Goal: Contribute content: Contribute content

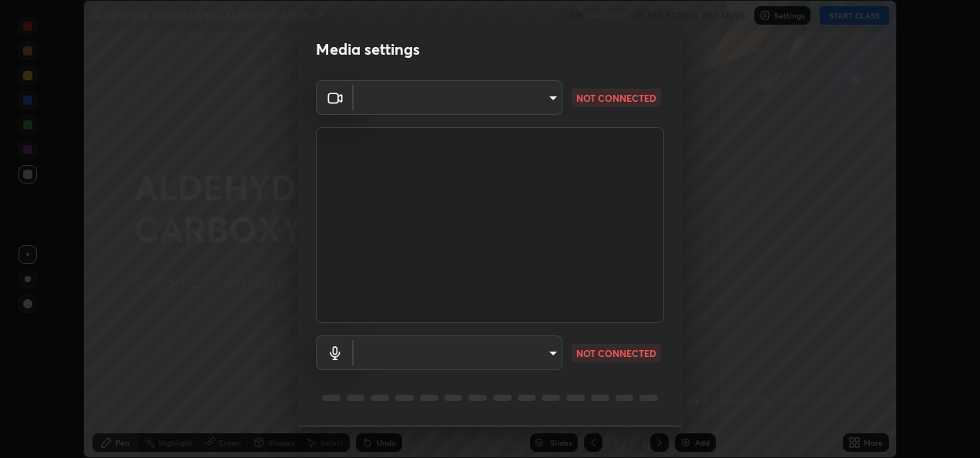
scroll to position [48, 0]
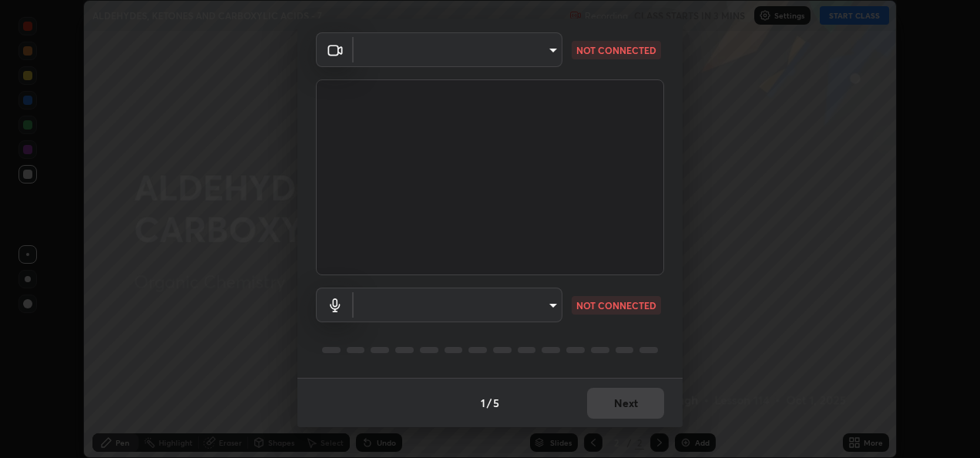
click at [551, 49] on body "Erase all ALDEHYDES, KETONES AND CARBOXYLIC ACIDS - 7 Recording CLASS STARTS IN…" at bounding box center [490, 229] width 980 height 458
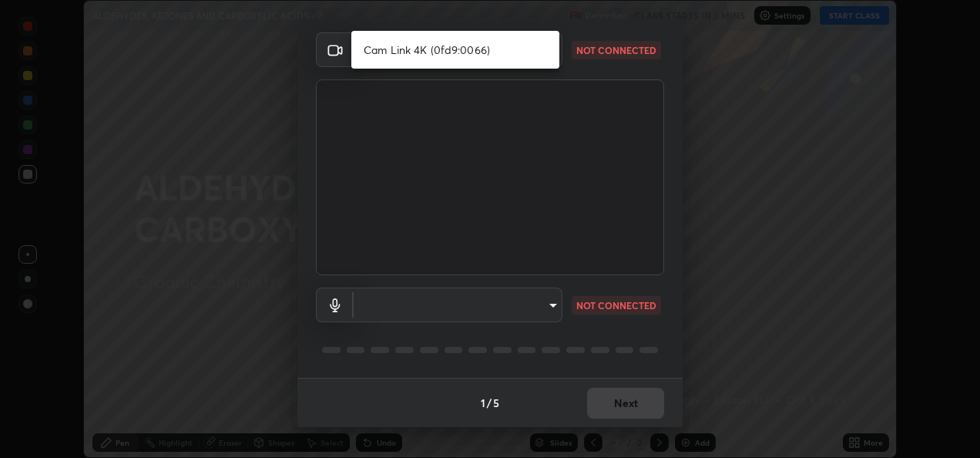
click at [529, 53] on li "Cam Link 4K (0fd9:0066)" at bounding box center [455, 49] width 208 height 25
type input "3a1593d9fb0a3680f05d32d859576a7d8945d6ae5b8db44828f27ef41b1fbaf9"
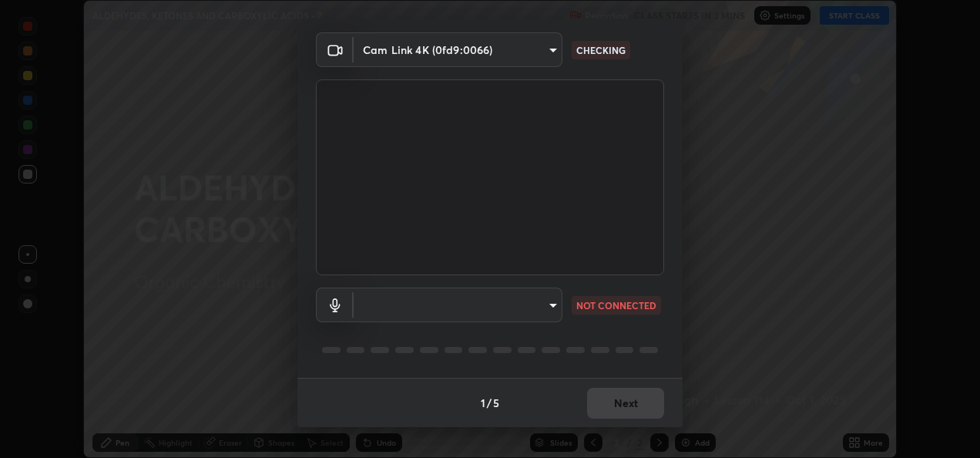
click at [551, 306] on body "Erase all ALDEHYDES, KETONES AND CARBOXYLIC ACIDS - 7 Recording CLASS STARTS IN…" at bounding box center [490, 229] width 980 height 458
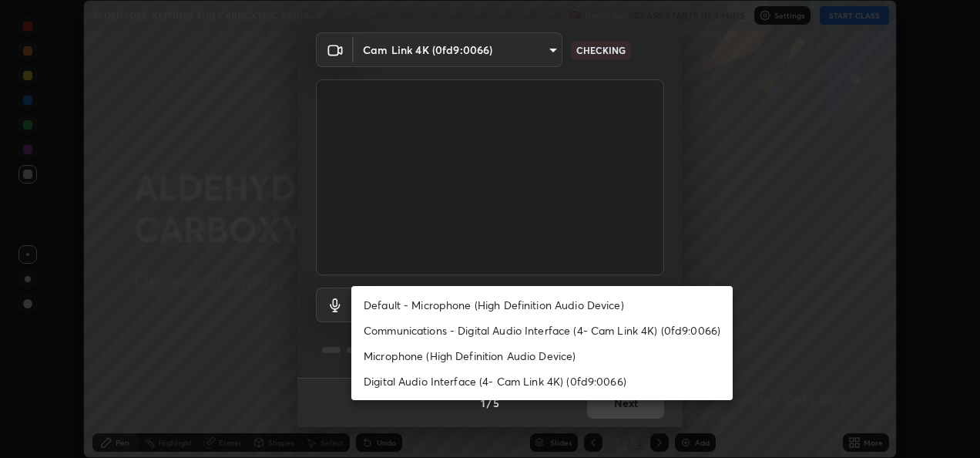
click at [549, 308] on li "Default - Microphone (High Definition Audio Device)" at bounding box center [541, 304] width 381 height 25
type input "default"
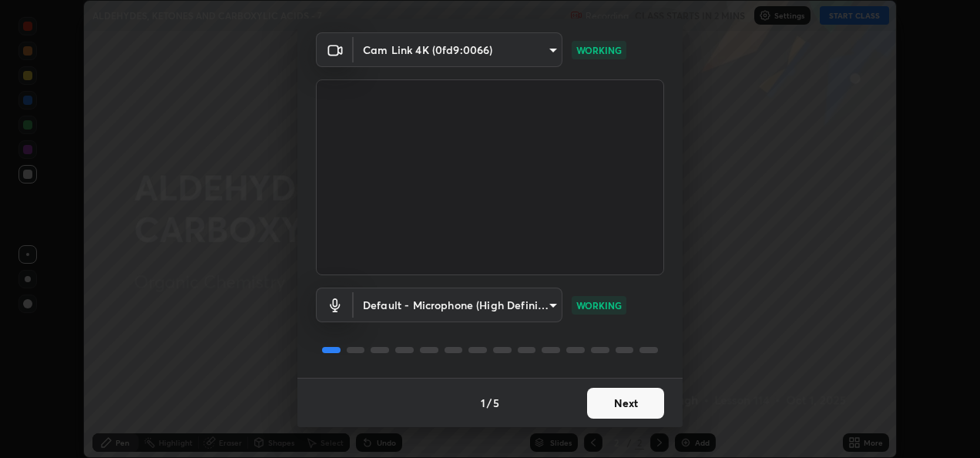
click at [605, 401] on button "Next" at bounding box center [625, 403] width 77 height 31
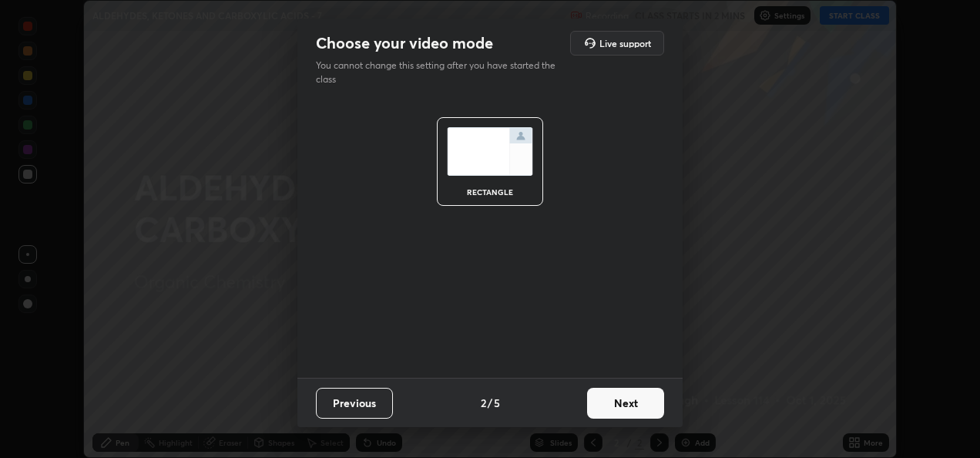
click at [630, 404] on button "Next" at bounding box center [625, 403] width 77 height 31
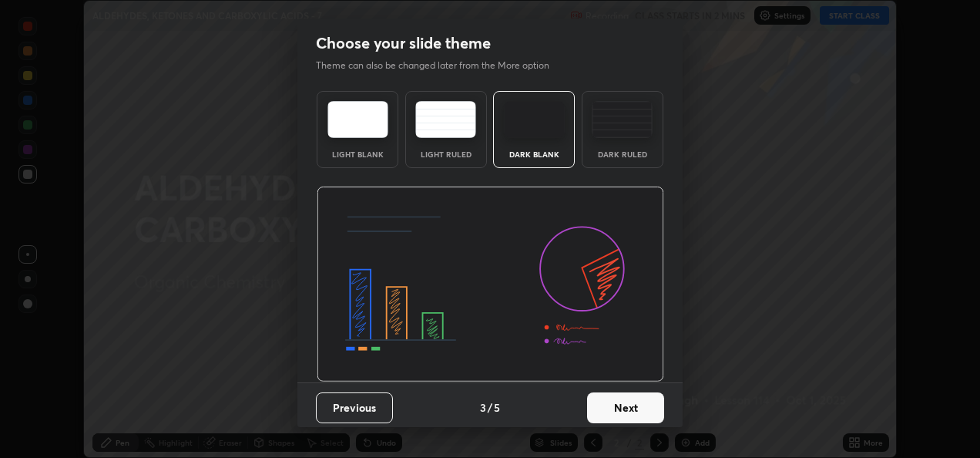
click at [636, 409] on button "Next" at bounding box center [625, 407] width 77 height 31
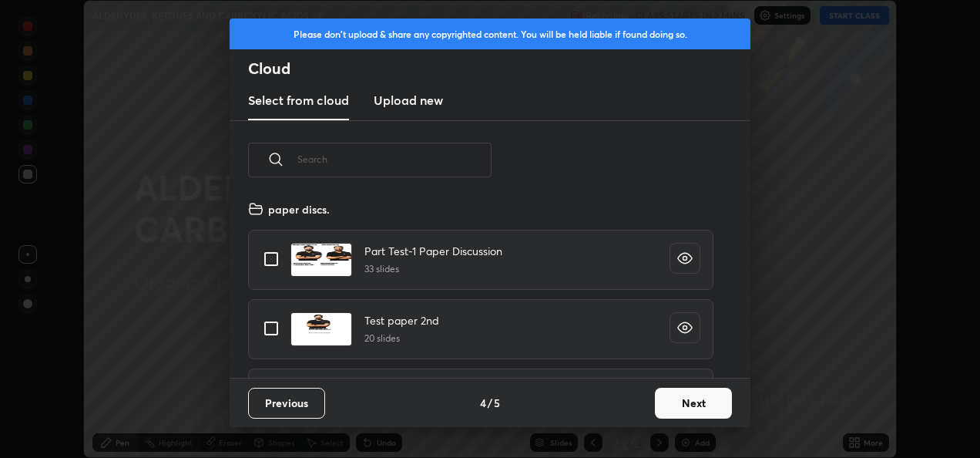
click at [676, 400] on button "Next" at bounding box center [693, 403] width 77 height 31
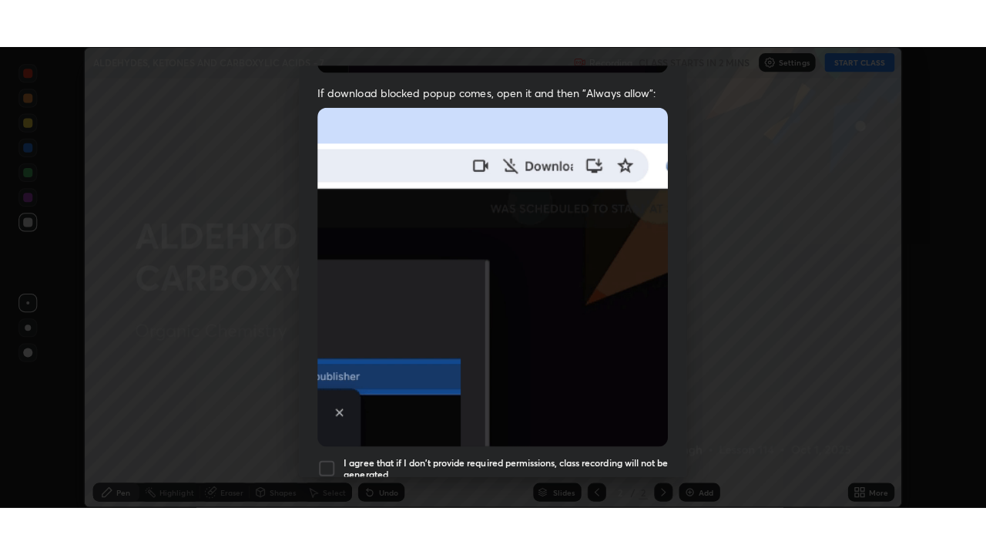
scroll to position [362, 0]
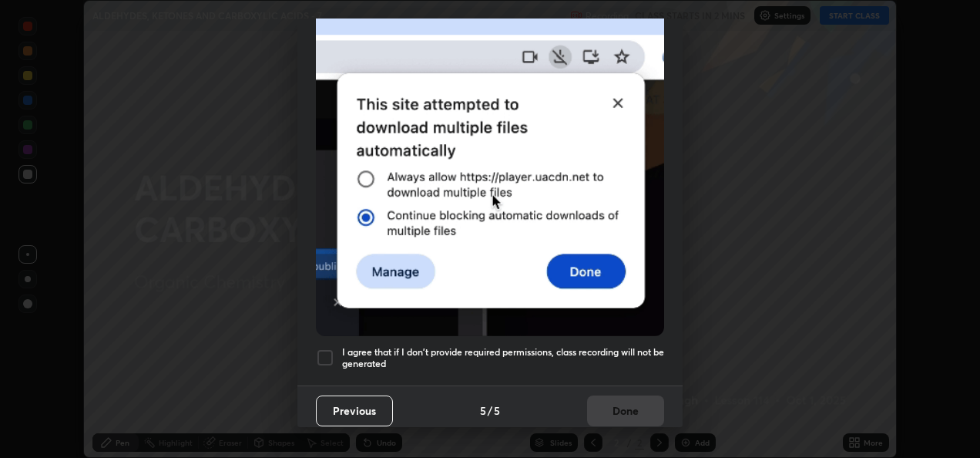
click at [328, 348] on div at bounding box center [325, 357] width 18 height 18
click at [616, 406] on button "Done" at bounding box center [625, 410] width 77 height 31
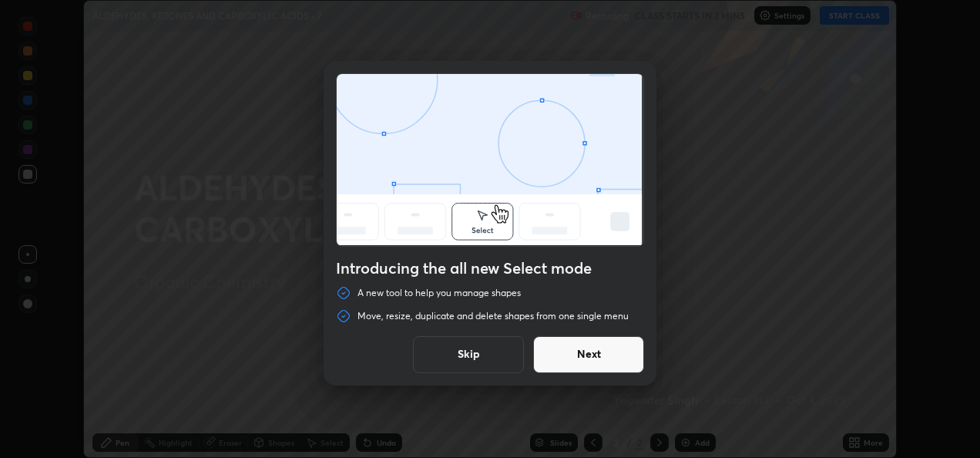
click at [496, 359] on button "Skip" at bounding box center [468, 354] width 111 height 37
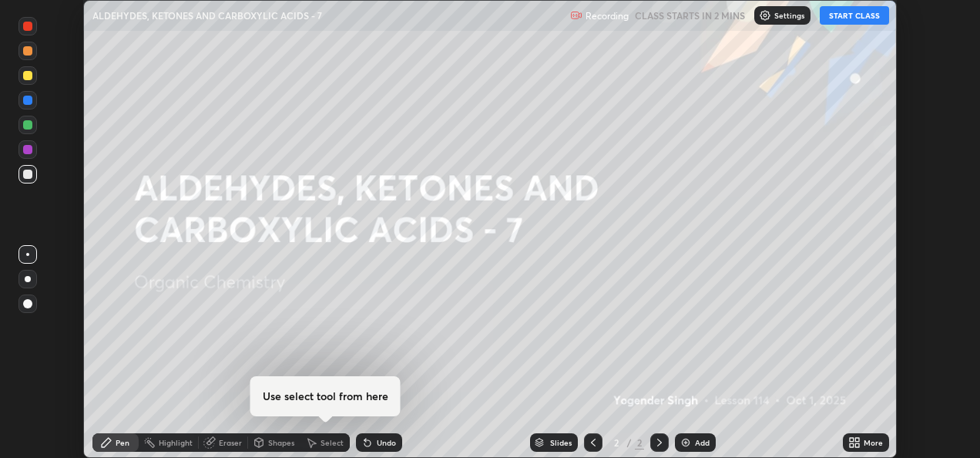
click at [847, 15] on button "START CLASS" at bounding box center [854, 15] width 69 height 18
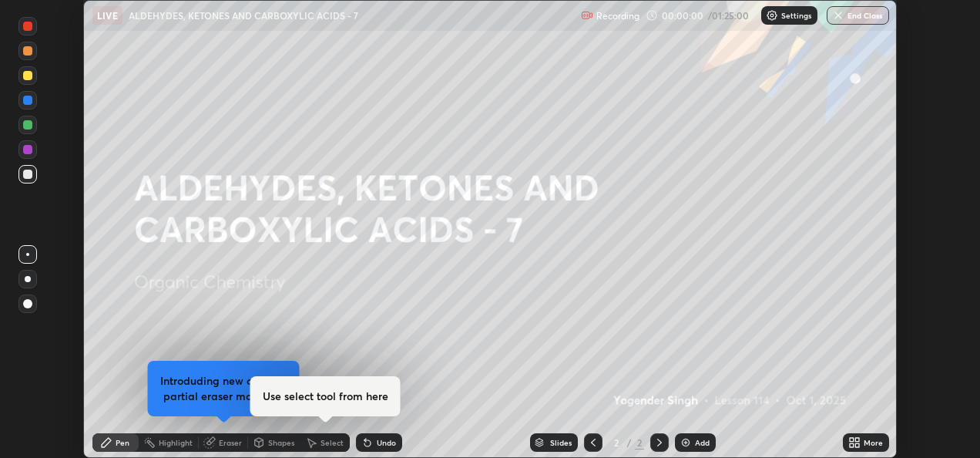
click at [850, 443] on icon at bounding box center [852, 445] width 4 height 4
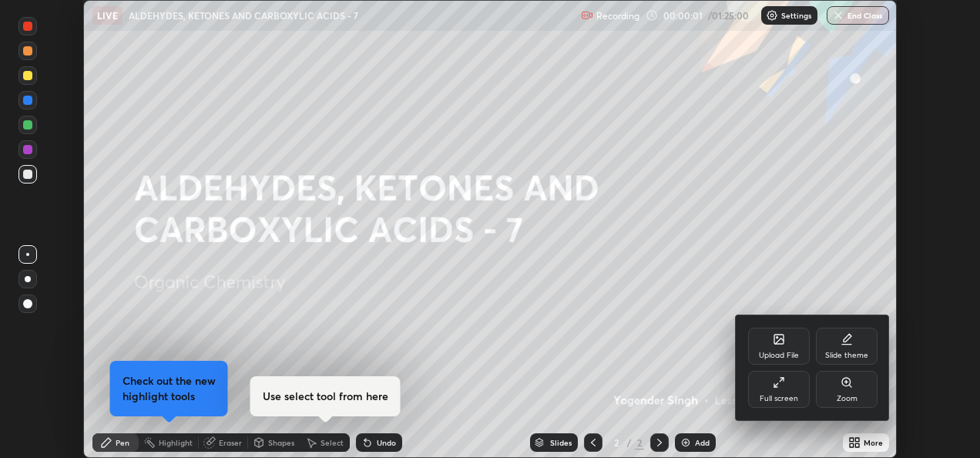
click at [847, 350] on div "Slide theme" at bounding box center [847, 345] width 62 height 37
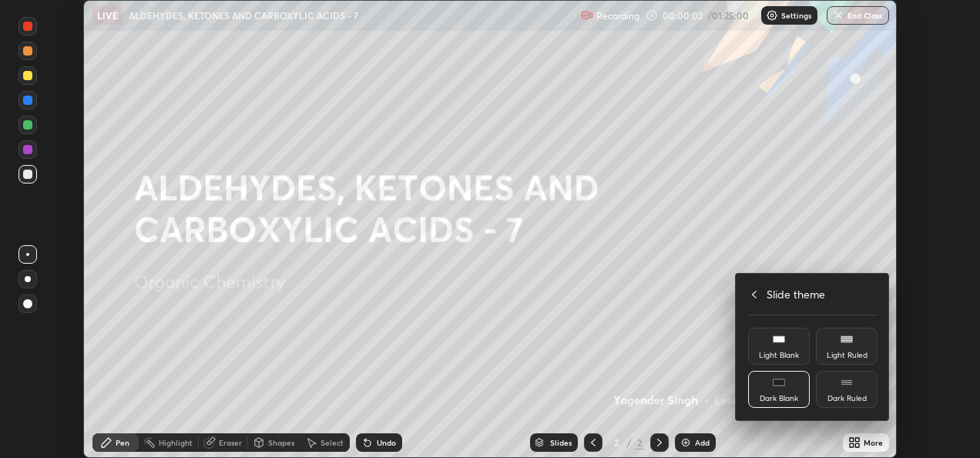
click at [845, 386] on icon at bounding box center [847, 382] width 12 height 12
click at [755, 294] on icon at bounding box center [754, 294] width 12 height 12
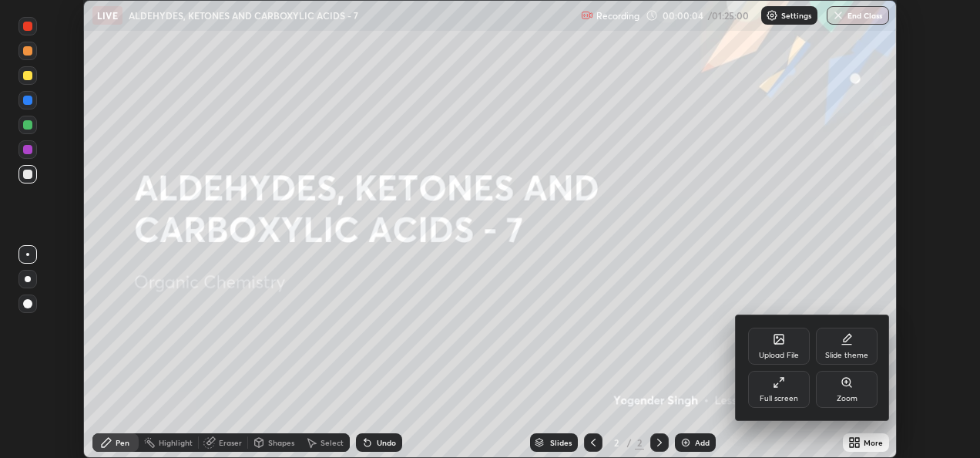
click at [782, 388] on div "Full screen" at bounding box center [779, 389] width 62 height 37
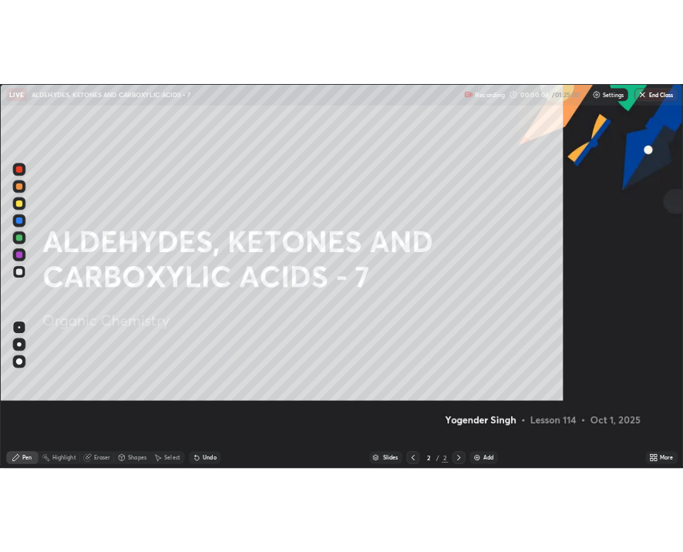
scroll to position [555, 986]
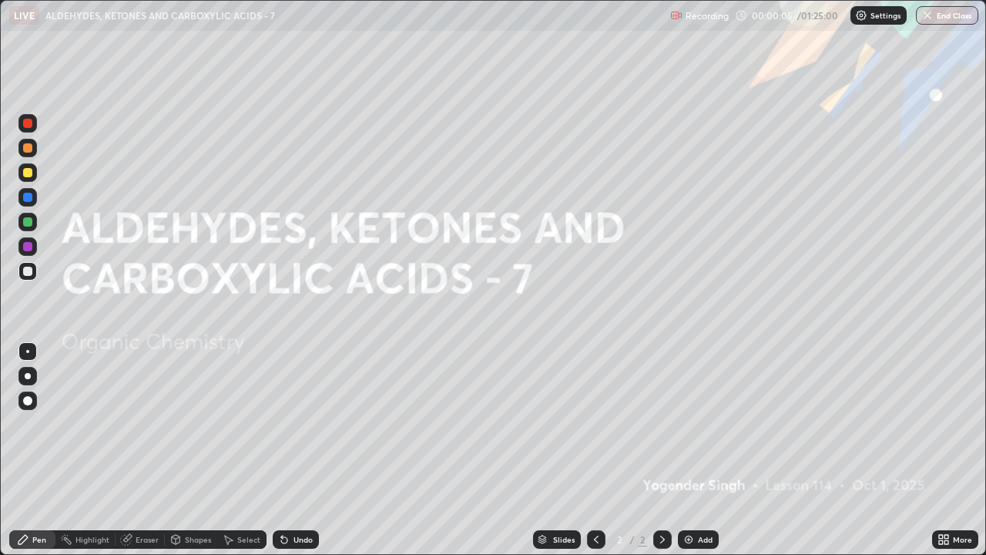
click at [696, 457] on div "Add" at bounding box center [698, 539] width 41 height 18
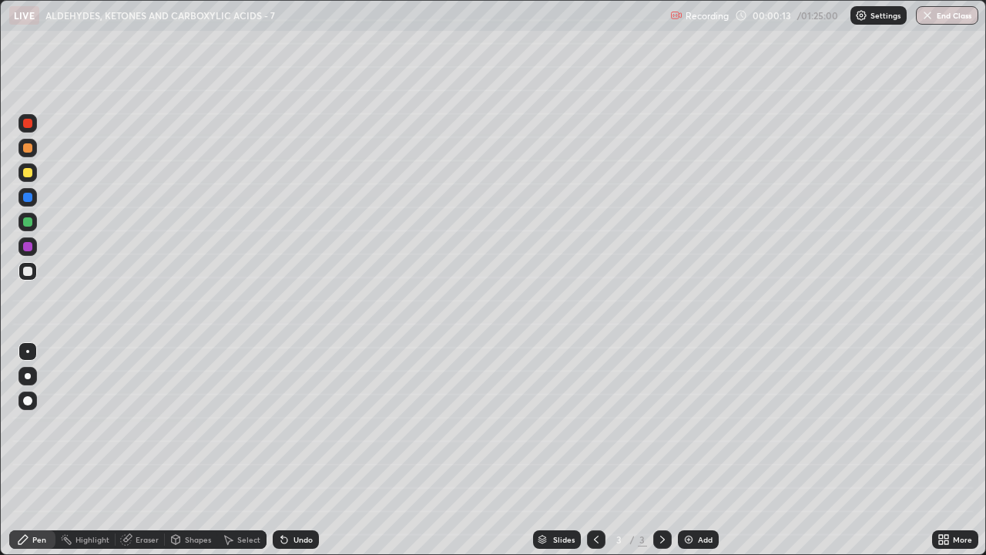
click at [28, 376] on div at bounding box center [28, 376] width 6 height 6
click at [690, 457] on img at bounding box center [689, 539] width 12 height 12
click at [290, 457] on div "Undo" at bounding box center [296, 539] width 46 height 18
click at [289, 457] on div "Undo" at bounding box center [296, 539] width 46 height 18
click at [300, 457] on div "Undo" at bounding box center [303, 539] width 19 height 8
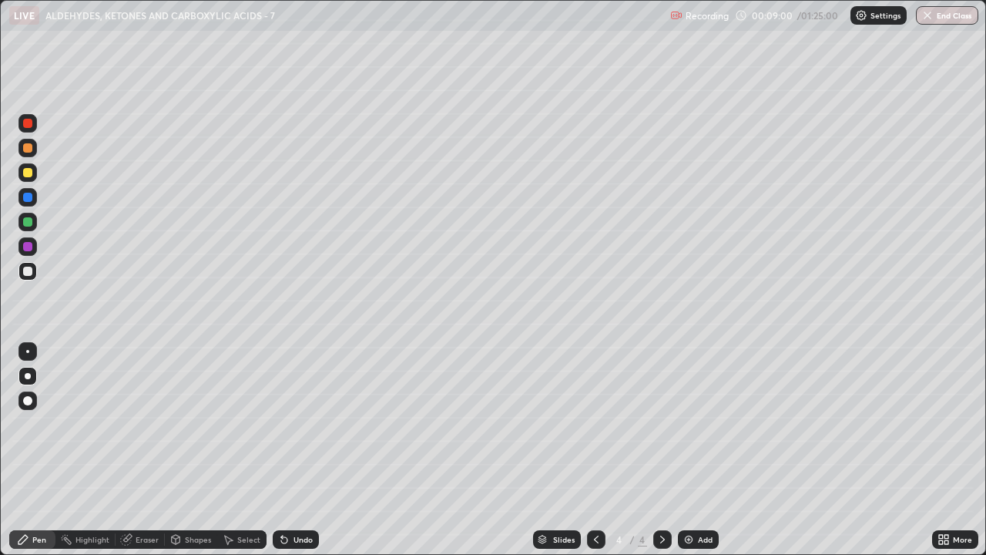
click at [142, 457] on div "Eraser" at bounding box center [147, 539] width 23 height 8
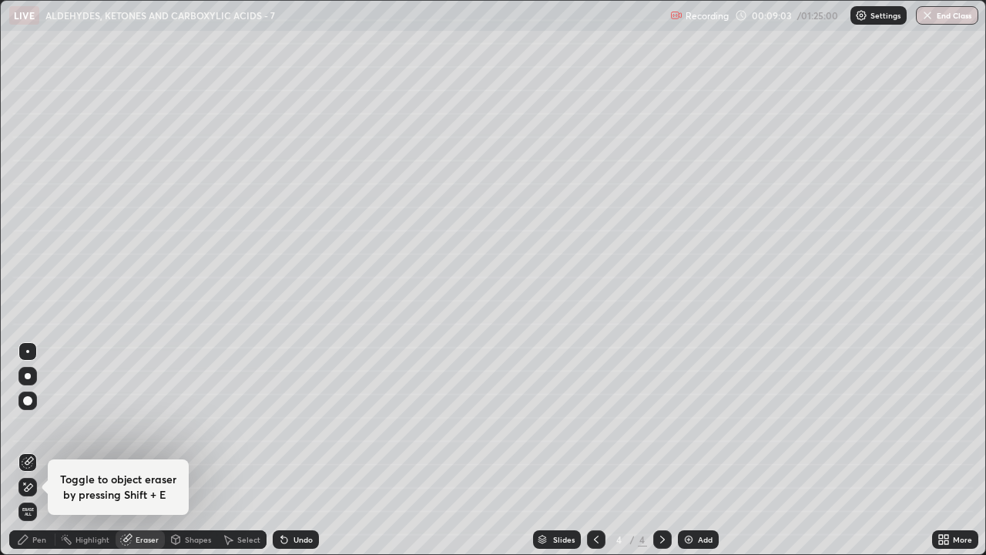
click at [39, 457] on div "Pen" at bounding box center [39, 539] width 14 height 8
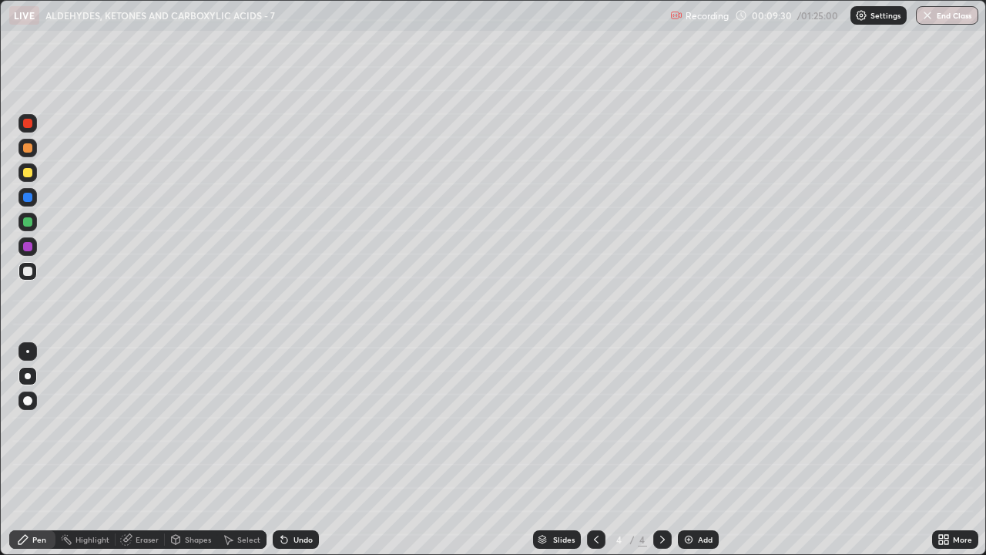
click at [29, 176] on div at bounding box center [27, 172] width 9 height 9
click at [26, 274] on div at bounding box center [27, 271] width 9 height 9
click at [295, 457] on div "Undo" at bounding box center [303, 539] width 19 height 8
click at [290, 457] on div "Undo" at bounding box center [296, 539] width 46 height 18
click at [294, 457] on div "Undo" at bounding box center [303, 539] width 19 height 8
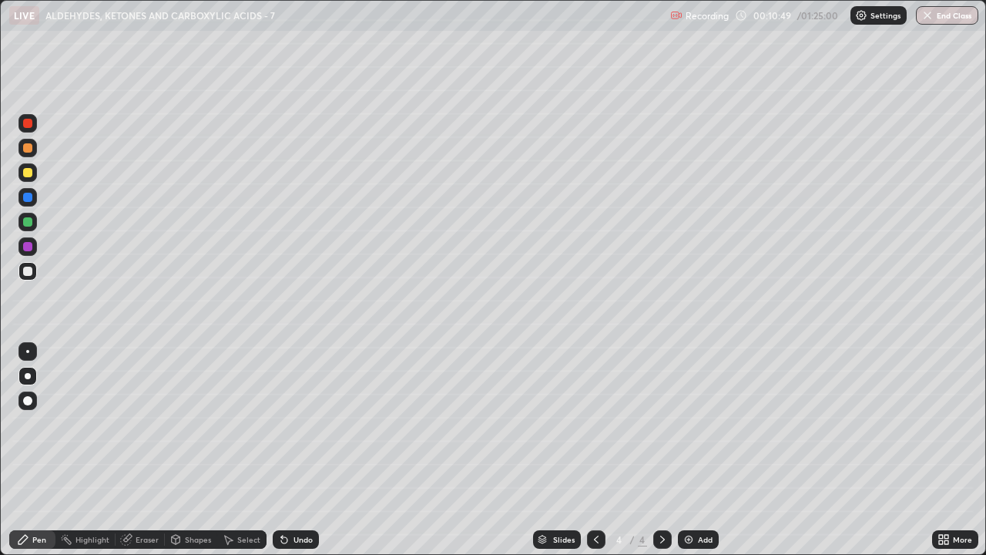
click at [297, 457] on div "Undo" at bounding box center [296, 539] width 46 height 18
click at [300, 457] on div "Undo" at bounding box center [303, 539] width 19 height 8
click at [301, 457] on div "Undo" at bounding box center [303, 539] width 19 height 8
click at [26, 247] on div at bounding box center [27, 246] width 9 height 9
click at [143, 457] on div "Eraser" at bounding box center [147, 539] width 23 height 8
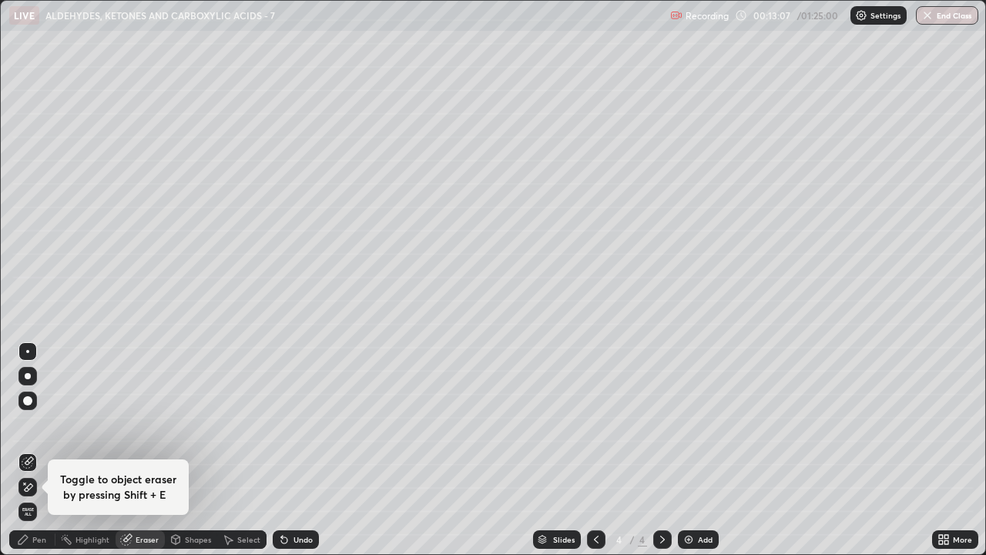
click at [25, 457] on icon at bounding box center [22, 539] width 9 height 9
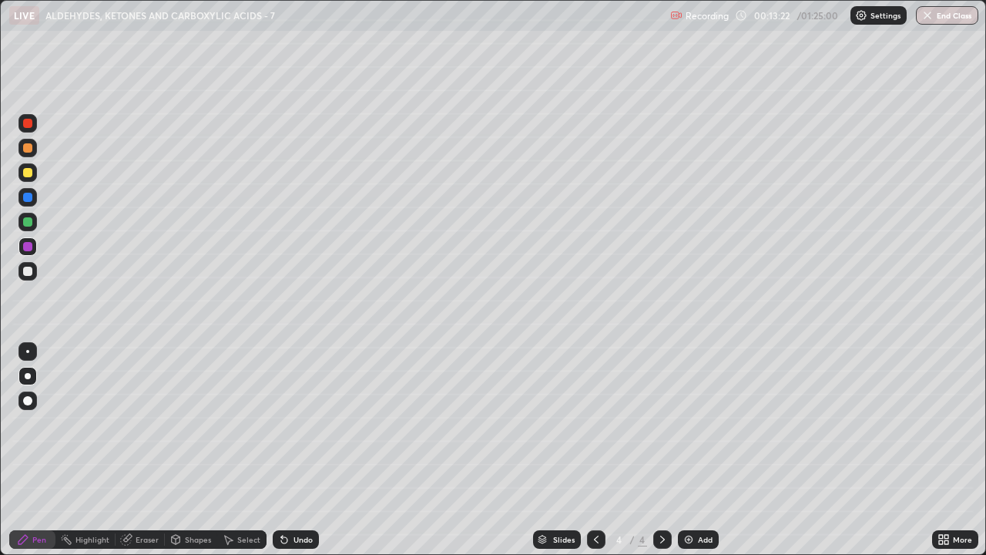
click at [31, 173] on div at bounding box center [27, 172] width 9 height 9
click at [27, 273] on div at bounding box center [27, 271] width 9 height 9
click at [29, 223] on div at bounding box center [27, 221] width 9 height 9
click at [31, 272] on div at bounding box center [27, 271] width 9 height 9
click at [29, 223] on div at bounding box center [27, 221] width 9 height 9
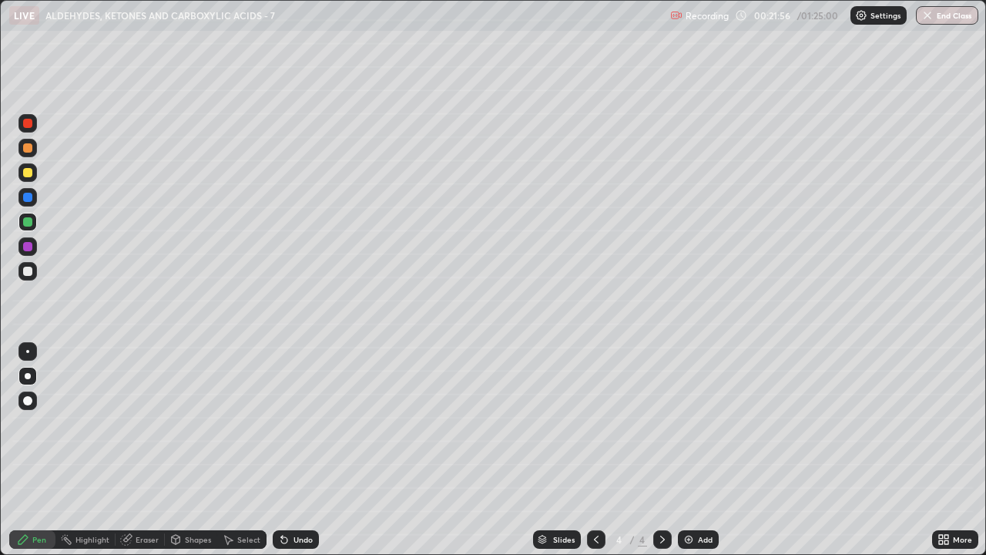
click at [284, 457] on icon at bounding box center [284, 540] width 6 height 6
click at [282, 457] on icon at bounding box center [284, 539] width 12 height 12
click at [143, 457] on div "Eraser" at bounding box center [147, 539] width 23 height 8
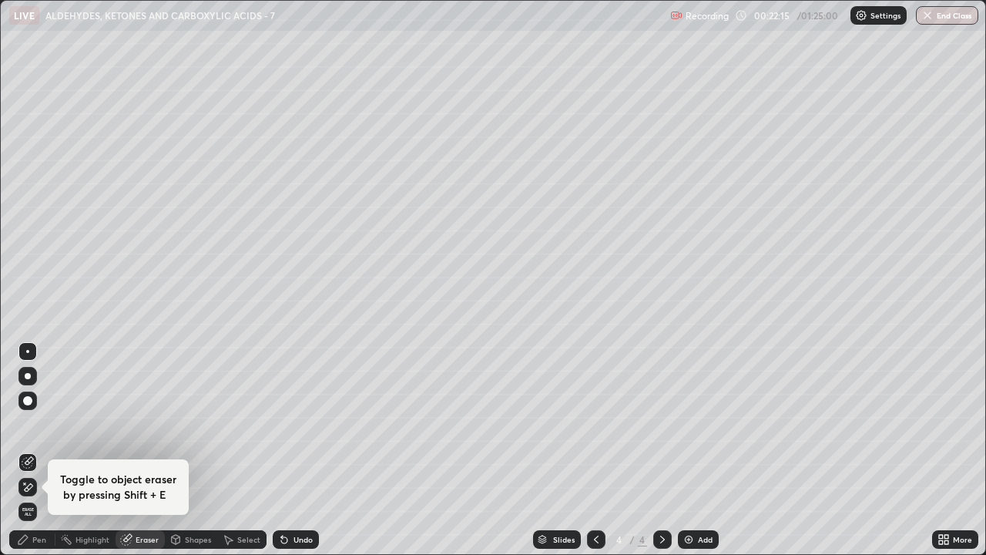
click at [42, 457] on div "Pen" at bounding box center [32, 539] width 46 height 18
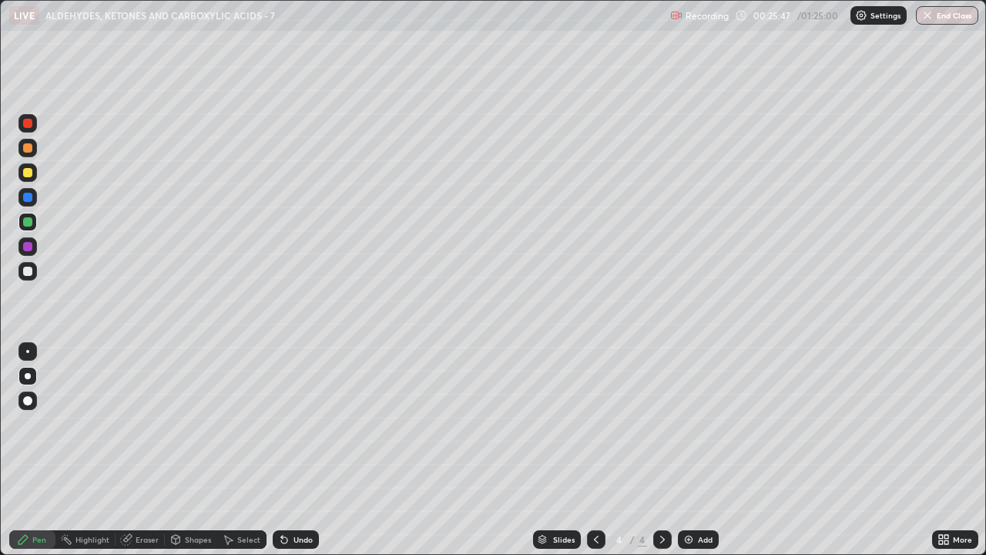
click at [281, 457] on icon at bounding box center [282, 536] width 2 height 2
click at [683, 457] on img at bounding box center [689, 539] width 12 height 12
click at [27, 274] on div at bounding box center [27, 271] width 9 height 9
click at [27, 174] on div at bounding box center [27, 172] width 9 height 9
click at [300, 457] on div "Undo" at bounding box center [303, 539] width 19 height 8
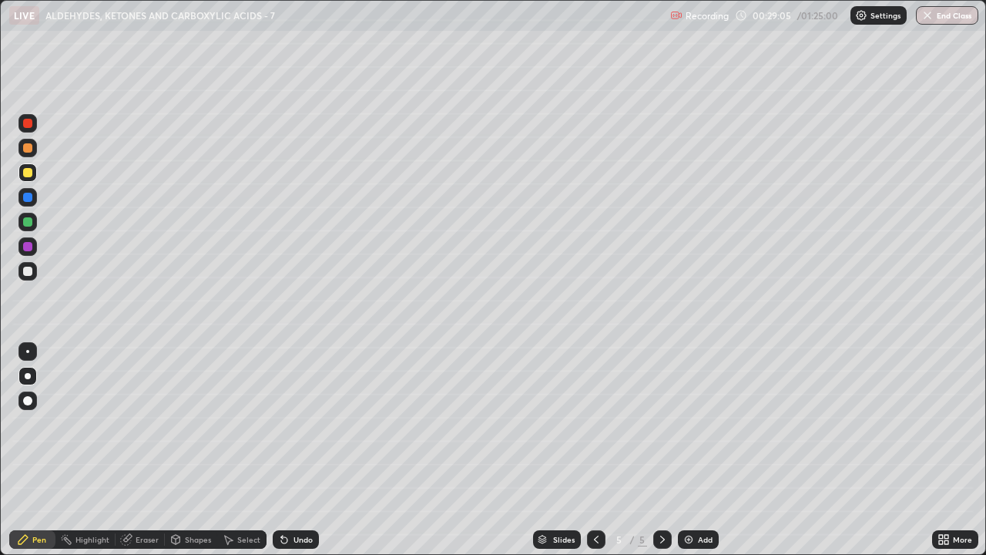
click at [29, 273] on div at bounding box center [27, 271] width 9 height 9
click at [28, 149] on div at bounding box center [27, 147] width 9 height 9
click at [19, 305] on div "Erase all" at bounding box center [27, 277] width 37 height 493
click at [29, 270] on div at bounding box center [27, 271] width 9 height 9
click at [31, 173] on div at bounding box center [27, 172] width 9 height 9
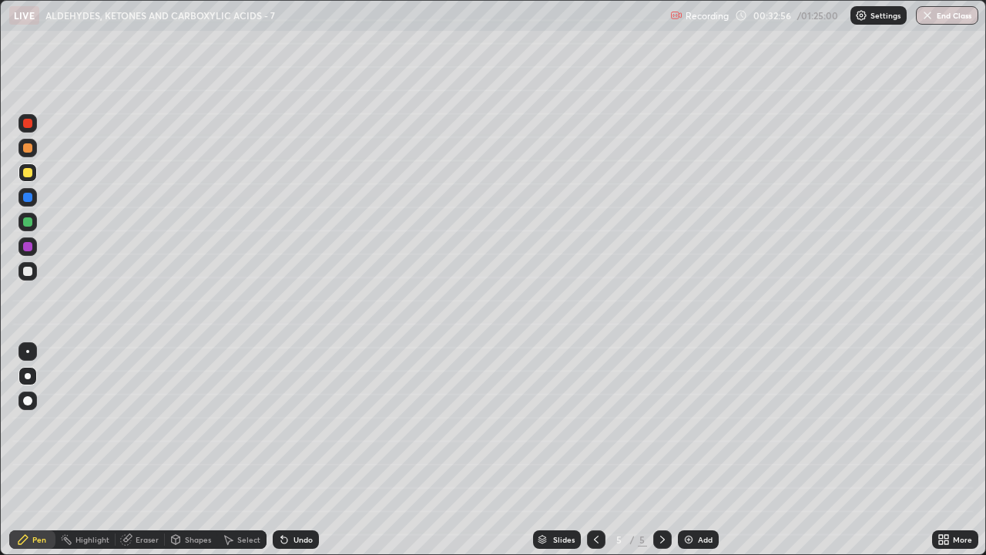
click at [29, 248] on div at bounding box center [27, 246] width 9 height 9
click at [29, 271] on div at bounding box center [27, 271] width 9 height 9
click at [32, 174] on div at bounding box center [27, 172] width 9 height 9
click at [26, 271] on div at bounding box center [27, 271] width 9 height 9
click at [241, 457] on div "Select" at bounding box center [248, 539] width 23 height 8
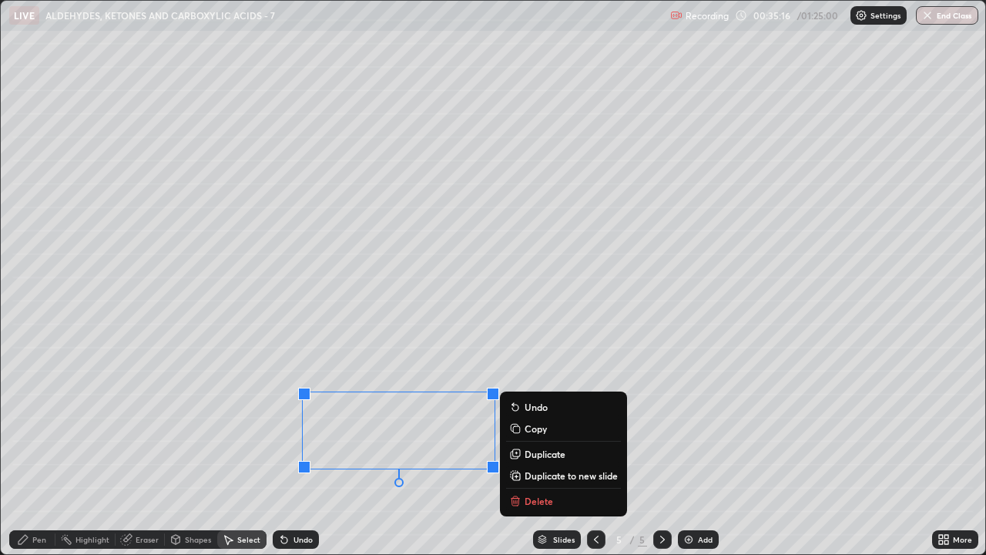
click at [129, 457] on icon at bounding box center [127, 538] width 8 height 8
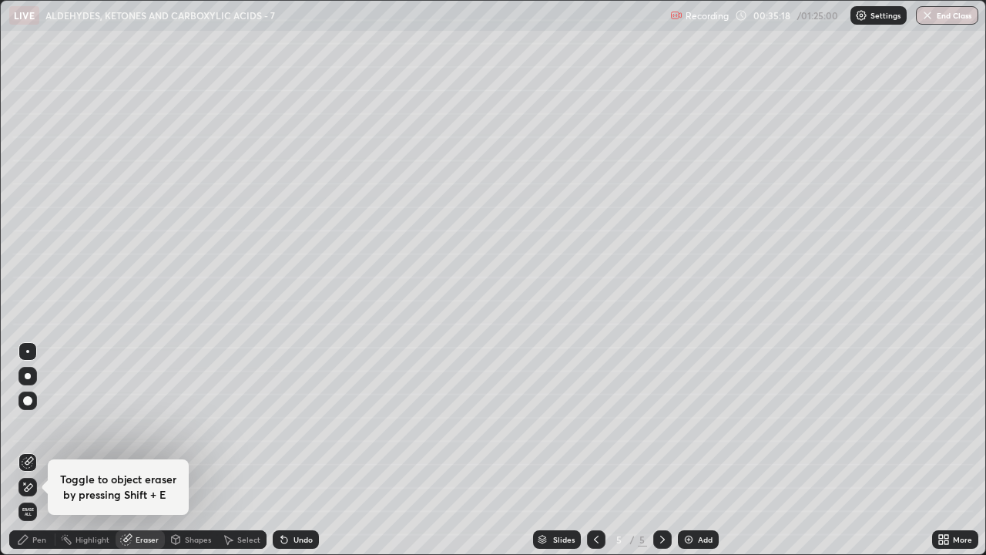
click at [35, 457] on div "Pen" at bounding box center [39, 539] width 14 height 8
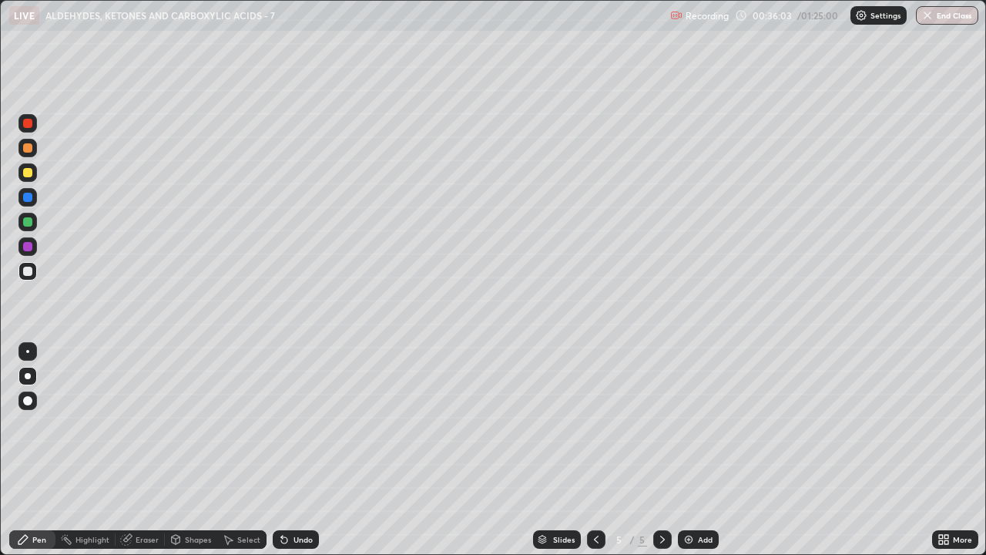
click at [686, 457] on img at bounding box center [689, 539] width 12 height 12
click at [27, 149] on div at bounding box center [27, 147] width 9 height 9
click at [27, 274] on div at bounding box center [27, 271] width 9 height 9
click at [592, 457] on icon at bounding box center [596, 539] width 12 height 12
click at [661, 457] on icon at bounding box center [662, 539] width 12 height 12
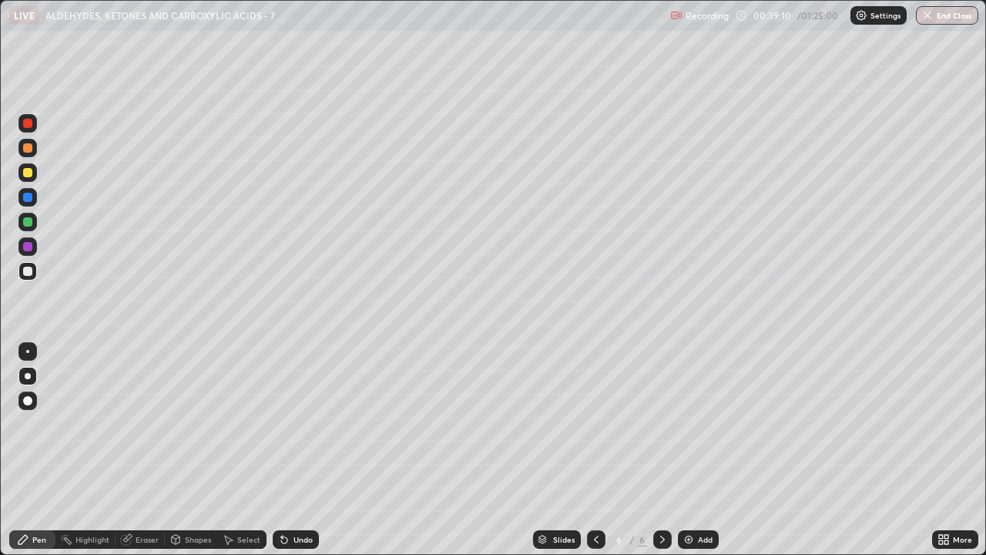
click at [305, 457] on div "Undo" at bounding box center [303, 539] width 19 height 8
click at [297, 457] on div "Undo" at bounding box center [303, 539] width 19 height 8
click at [303, 457] on div "Undo" at bounding box center [303, 539] width 19 height 8
click at [304, 457] on div "Undo" at bounding box center [303, 539] width 19 height 8
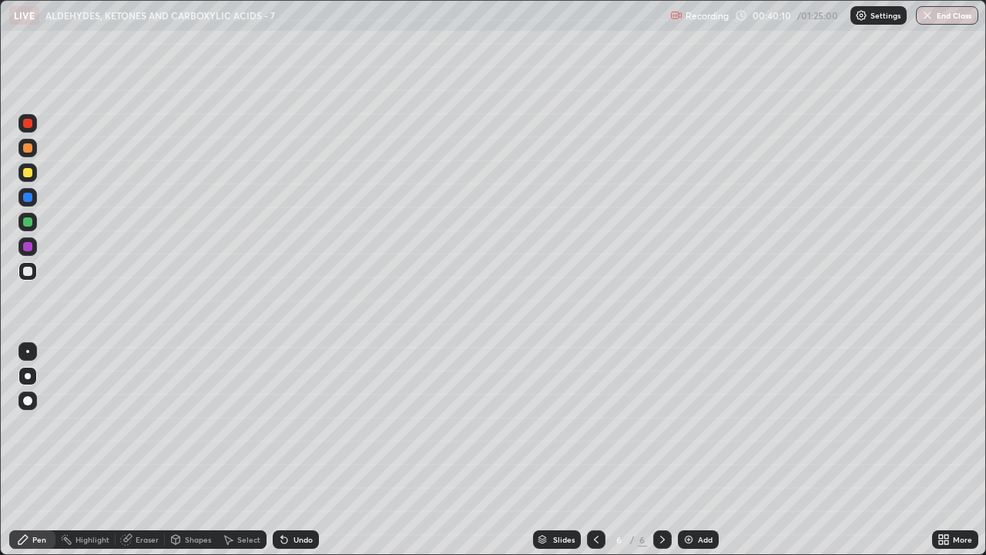
click at [304, 457] on div "Undo" at bounding box center [303, 539] width 19 height 8
click at [301, 457] on div "Undo" at bounding box center [296, 539] width 46 height 18
click at [304, 457] on div "Undo" at bounding box center [296, 539] width 46 height 18
click at [149, 457] on div "Eraser" at bounding box center [147, 539] width 23 height 8
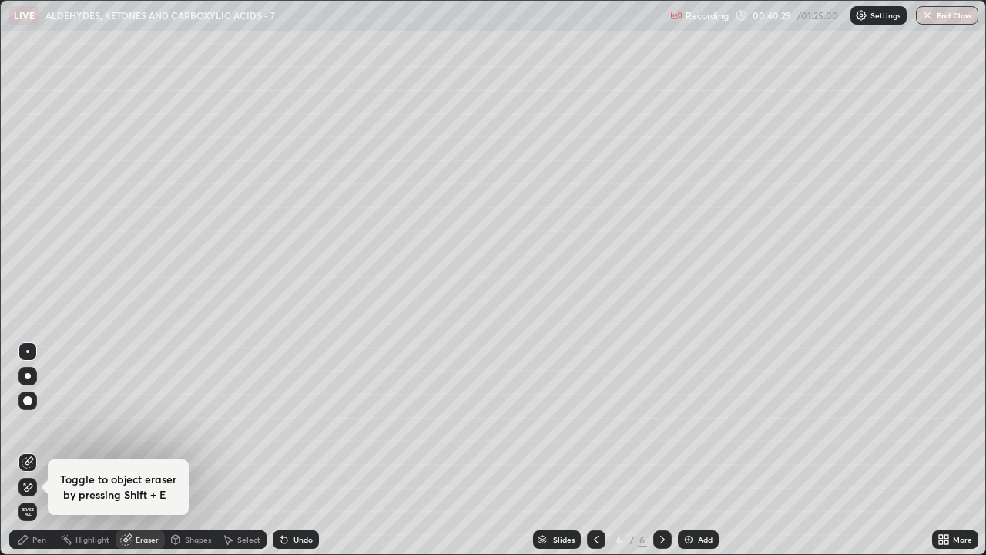
click at [33, 457] on div "Pen" at bounding box center [32, 539] width 46 height 18
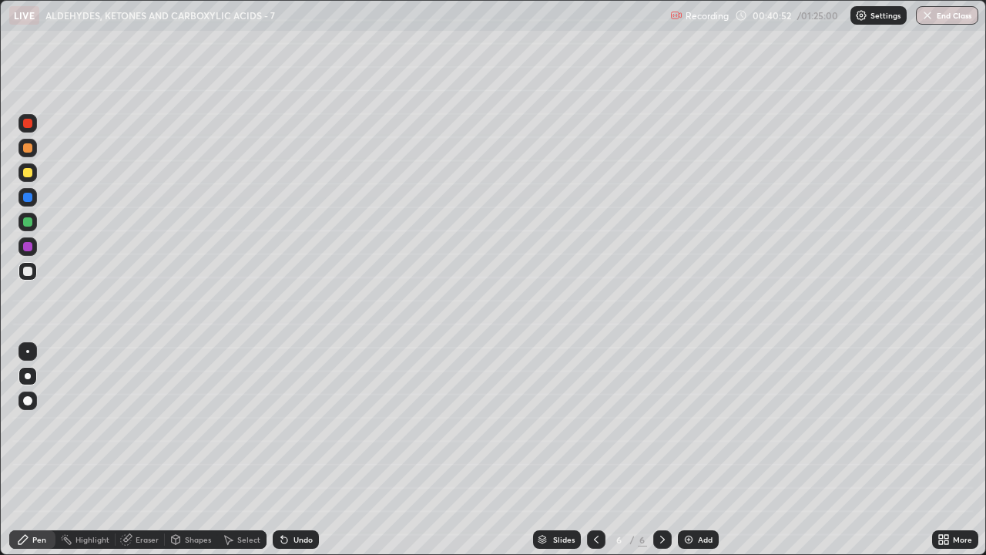
click at [301, 457] on div "Undo" at bounding box center [303, 539] width 19 height 8
click at [297, 457] on div "Undo" at bounding box center [296, 539] width 46 height 18
click at [23, 310] on div "Erase all" at bounding box center [27, 277] width 37 height 493
click at [32, 250] on div at bounding box center [27, 246] width 18 height 18
click at [659, 457] on icon at bounding box center [662, 539] width 12 height 12
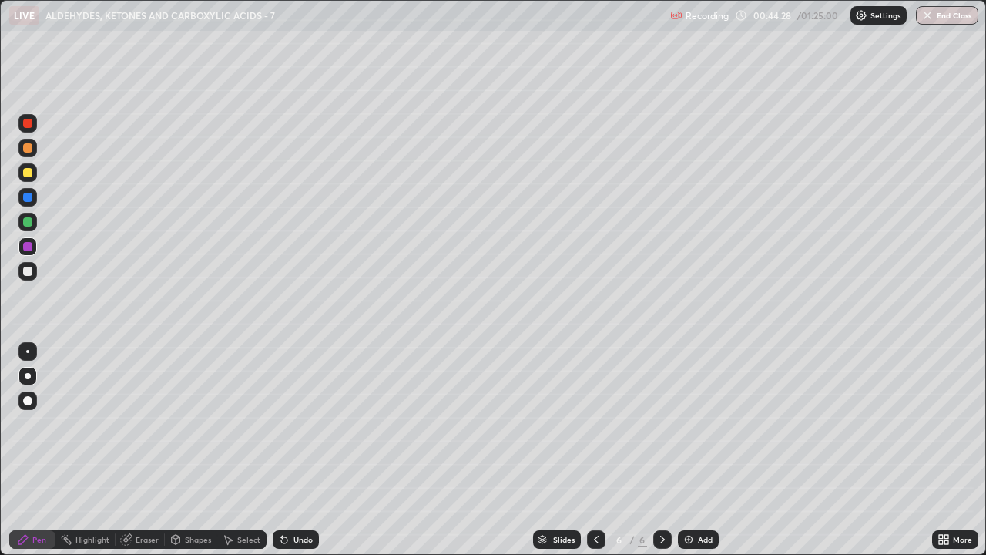
click at [688, 457] on img at bounding box center [689, 539] width 12 height 12
click at [29, 272] on div at bounding box center [27, 271] width 9 height 9
click at [28, 175] on div at bounding box center [27, 172] width 9 height 9
click at [28, 271] on div at bounding box center [27, 271] width 9 height 9
click at [30, 169] on div at bounding box center [27, 172] width 9 height 9
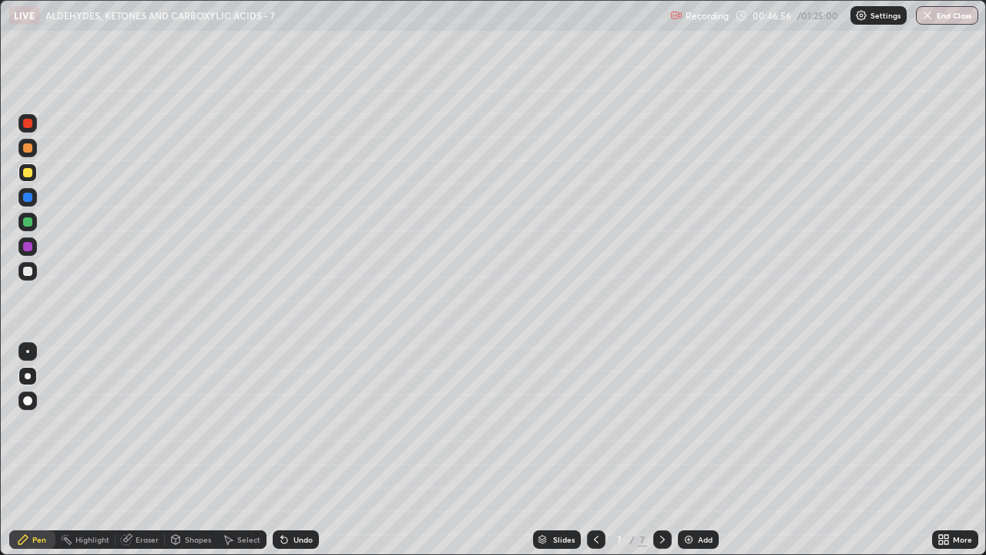
click at [25, 271] on div at bounding box center [27, 271] width 9 height 9
click at [35, 304] on div "Erase all" at bounding box center [27, 277] width 37 height 493
click at [27, 225] on div at bounding box center [27, 221] width 9 height 9
click at [25, 270] on div at bounding box center [27, 271] width 9 height 9
click at [153, 457] on div "Eraser" at bounding box center [147, 539] width 23 height 8
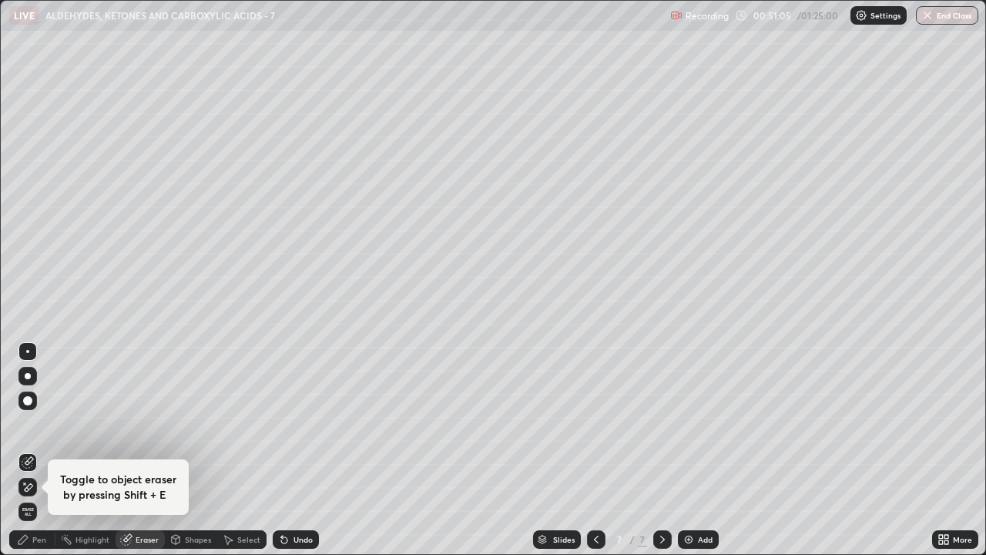
click at [39, 457] on div "Pen" at bounding box center [39, 539] width 14 height 8
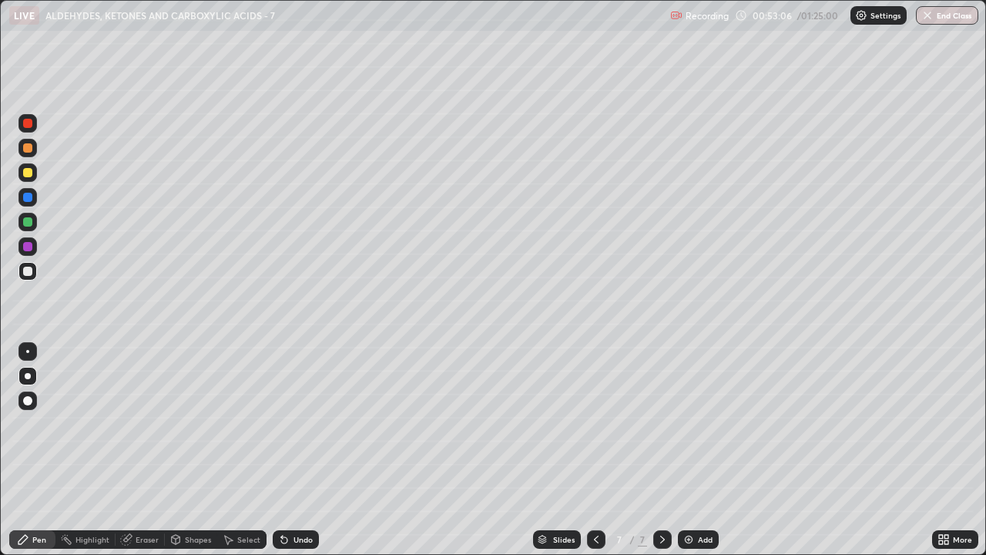
click at [39, 457] on div at bounding box center [27, 431] width 25 height 185
click at [25, 457] on div at bounding box center [27, 431] width 25 height 185
click at [29, 150] on div at bounding box center [27, 147] width 9 height 9
click at [39, 278] on div at bounding box center [27, 271] width 25 height 25
click at [29, 242] on div at bounding box center [27, 246] width 9 height 9
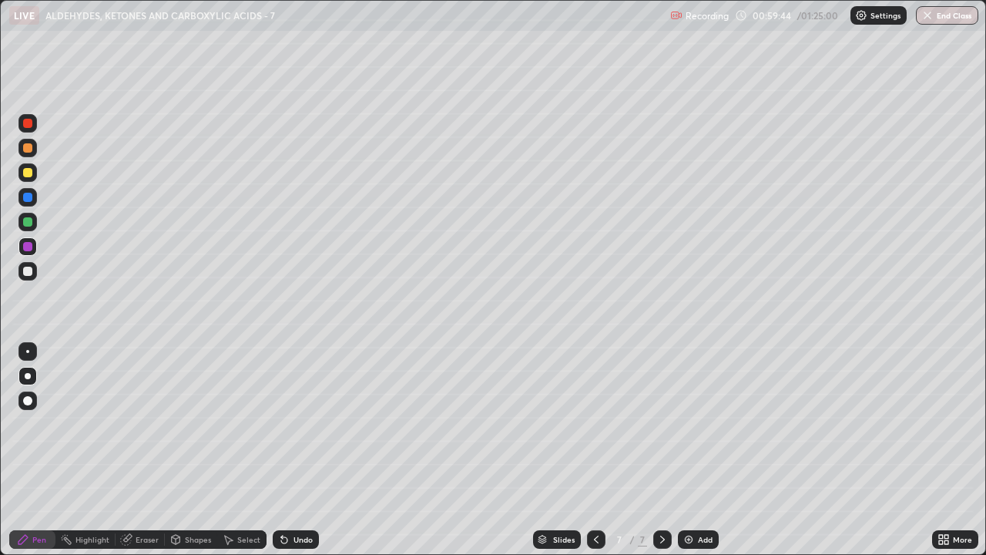
click at [25, 273] on div at bounding box center [27, 271] width 9 height 9
click at [29, 173] on div at bounding box center [27, 172] width 9 height 9
click at [28, 274] on div at bounding box center [27, 271] width 9 height 9
click at [25, 455] on div at bounding box center [27, 431] width 25 height 185
click at [685, 457] on img at bounding box center [689, 539] width 12 height 12
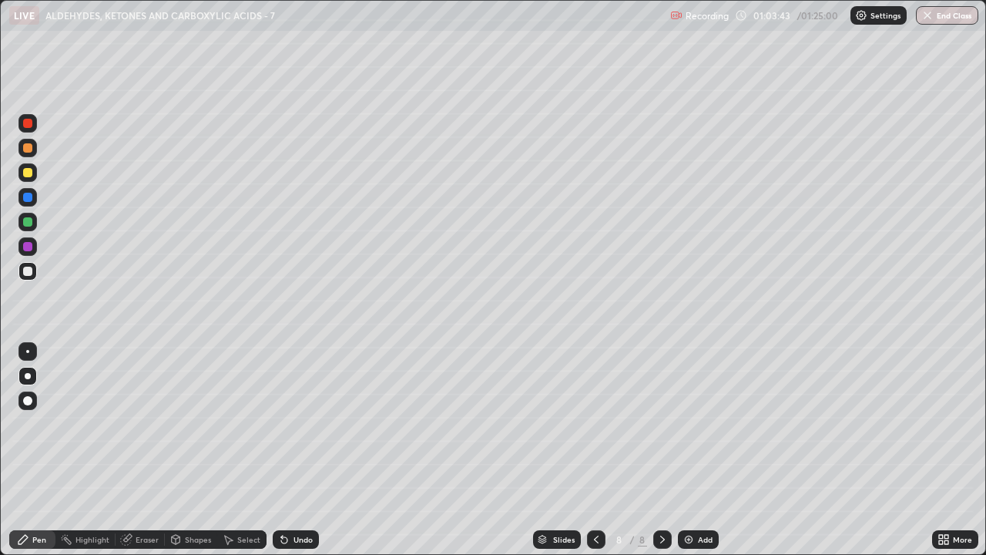
click at [298, 457] on div "Undo" at bounding box center [303, 539] width 19 height 8
click at [304, 457] on div "Undo" at bounding box center [303, 539] width 19 height 8
click at [290, 457] on div "Undo" at bounding box center [296, 539] width 46 height 18
click at [30, 249] on div at bounding box center [27, 246] width 9 height 9
click at [29, 274] on div at bounding box center [27, 271] width 9 height 9
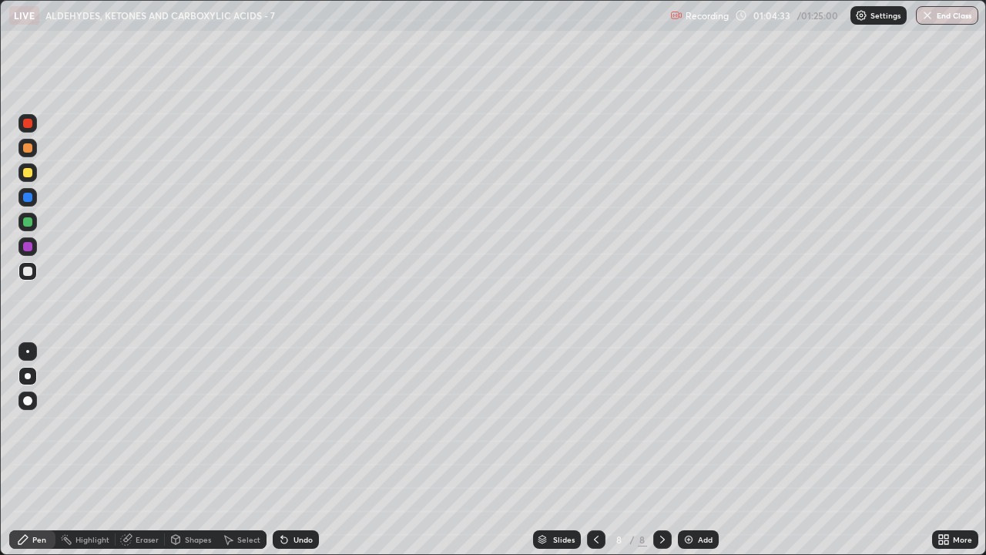
click at [29, 147] on div at bounding box center [27, 147] width 9 height 9
click at [28, 272] on div at bounding box center [27, 271] width 9 height 9
click at [299, 457] on div "Undo" at bounding box center [303, 539] width 19 height 8
click at [298, 457] on div "Undo" at bounding box center [303, 539] width 19 height 8
click at [297, 457] on div "Undo" at bounding box center [303, 539] width 19 height 8
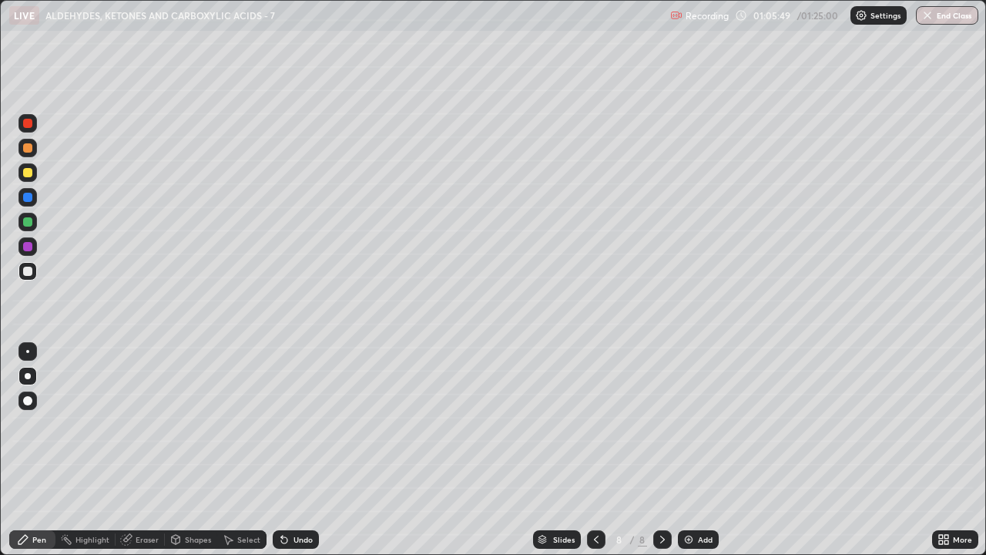
click at [298, 457] on div "Undo" at bounding box center [303, 539] width 19 height 8
click at [300, 457] on div "Undo" at bounding box center [303, 539] width 19 height 8
click at [301, 457] on div "Undo" at bounding box center [303, 539] width 19 height 8
click at [300, 457] on div "Undo" at bounding box center [303, 539] width 19 height 8
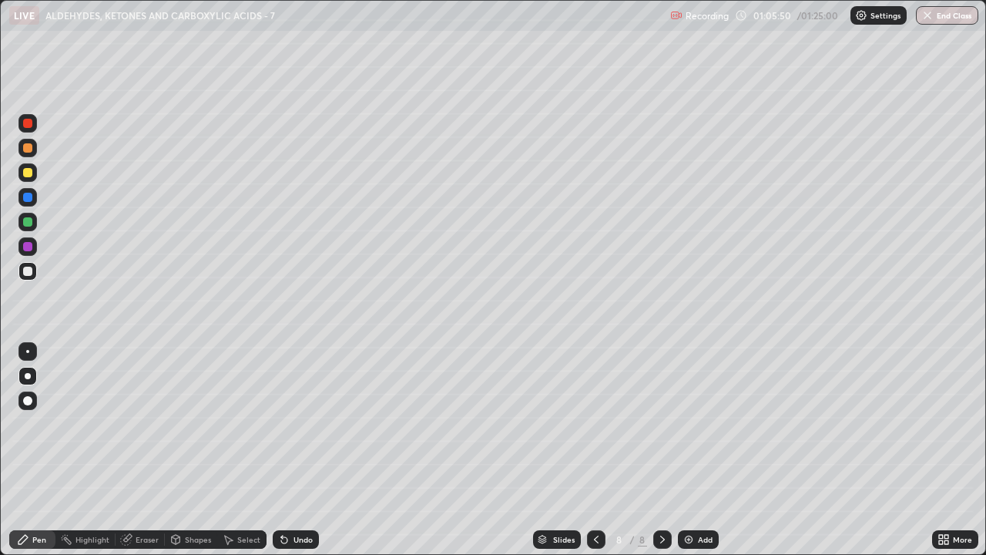
click at [300, 457] on div "Undo" at bounding box center [303, 539] width 19 height 8
click at [299, 457] on div "Undo" at bounding box center [303, 539] width 19 height 8
click at [27, 246] on div at bounding box center [27, 246] width 9 height 9
click at [25, 269] on div at bounding box center [27, 271] width 9 height 9
click at [29, 243] on div at bounding box center [27, 246] width 9 height 9
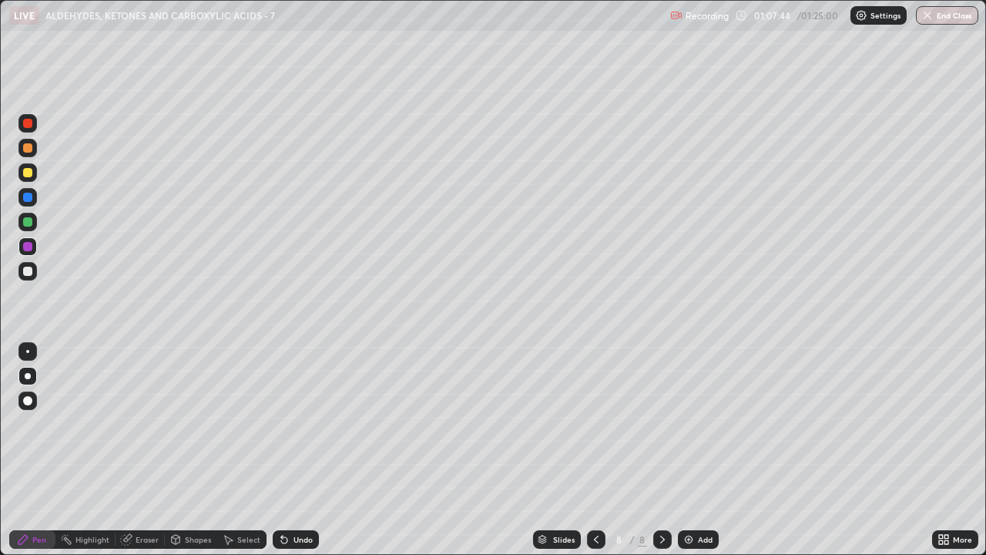
click at [28, 222] on div at bounding box center [27, 221] width 9 height 9
click at [29, 457] on div at bounding box center [27, 431] width 25 height 185
click at [28, 272] on div at bounding box center [27, 271] width 9 height 9
click at [30, 171] on div at bounding box center [27, 172] width 9 height 9
click at [30, 274] on div at bounding box center [27, 271] width 9 height 9
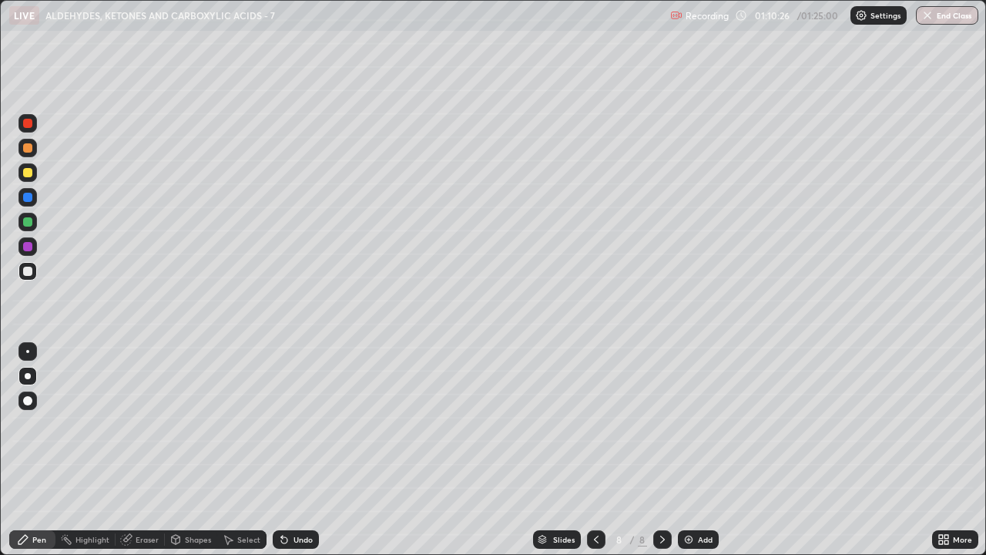
click at [33, 271] on div at bounding box center [27, 271] width 18 height 18
click at [23, 457] on div at bounding box center [27, 431] width 25 height 185
click at [685, 457] on img at bounding box center [689, 539] width 12 height 12
click at [27, 274] on div at bounding box center [27, 271] width 9 height 9
click at [30, 272] on div at bounding box center [27, 271] width 9 height 9
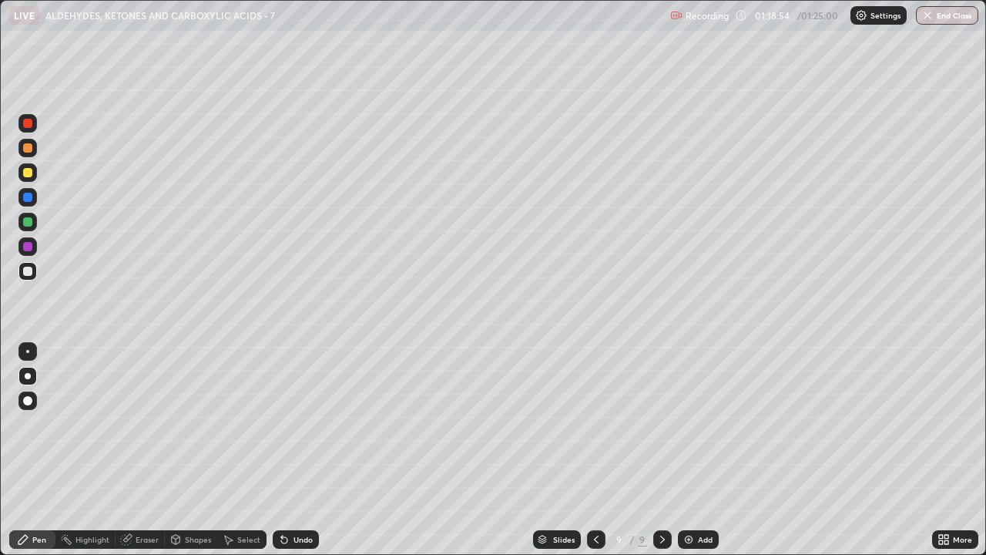
click at [294, 457] on div "Undo" at bounding box center [303, 539] width 19 height 8
click at [28, 247] on div at bounding box center [27, 246] width 9 height 9
click at [22, 272] on div at bounding box center [27, 271] width 18 height 18
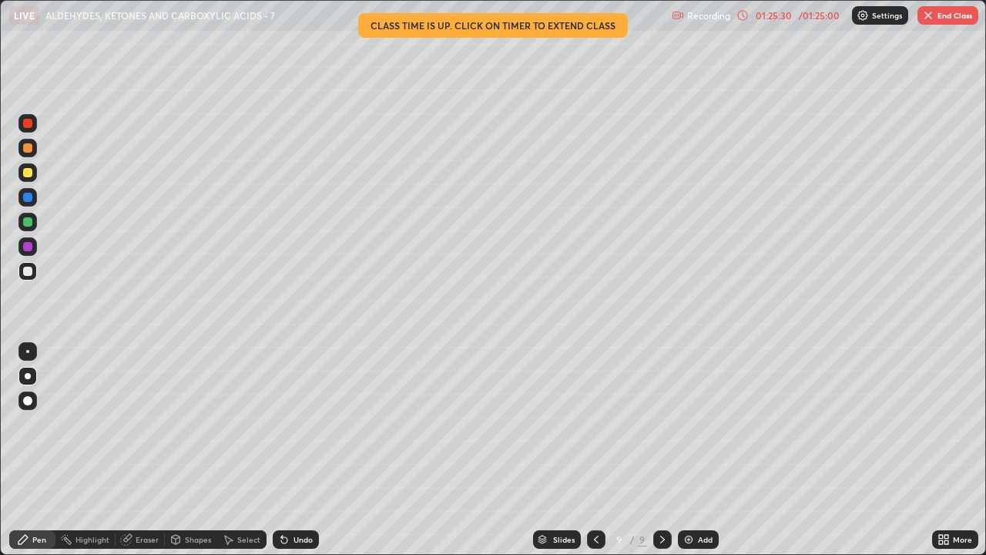
click at [28, 196] on div at bounding box center [27, 197] width 9 height 9
click at [25, 455] on div at bounding box center [27, 431] width 25 height 185
click at [37, 454] on div at bounding box center [27, 431] width 25 height 185
click at [955, 15] on button "End Class" at bounding box center [948, 15] width 61 height 18
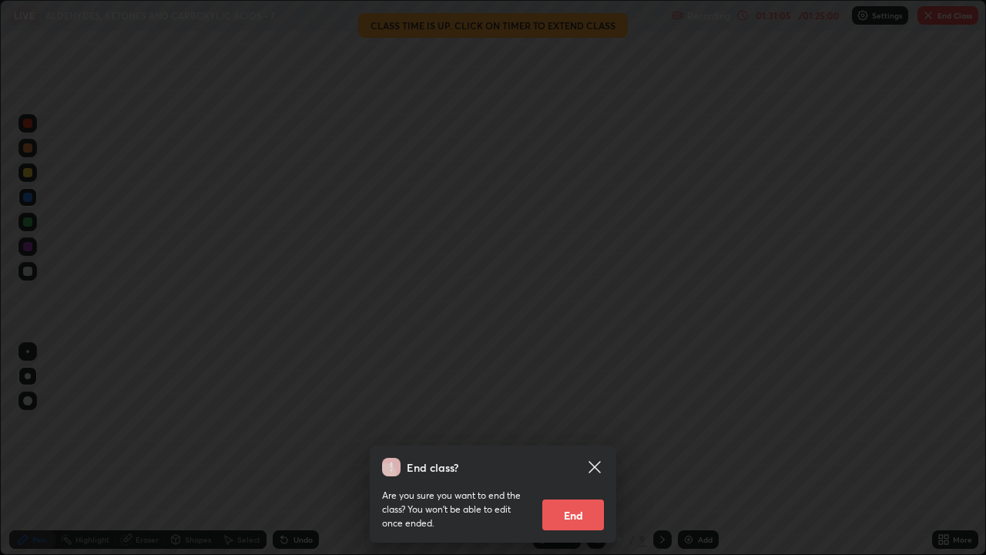
click at [323, 457] on div "End class? Are you sure you want to end the class? You won’t be able to edit on…" at bounding box center [493, 277] width 986 height 555
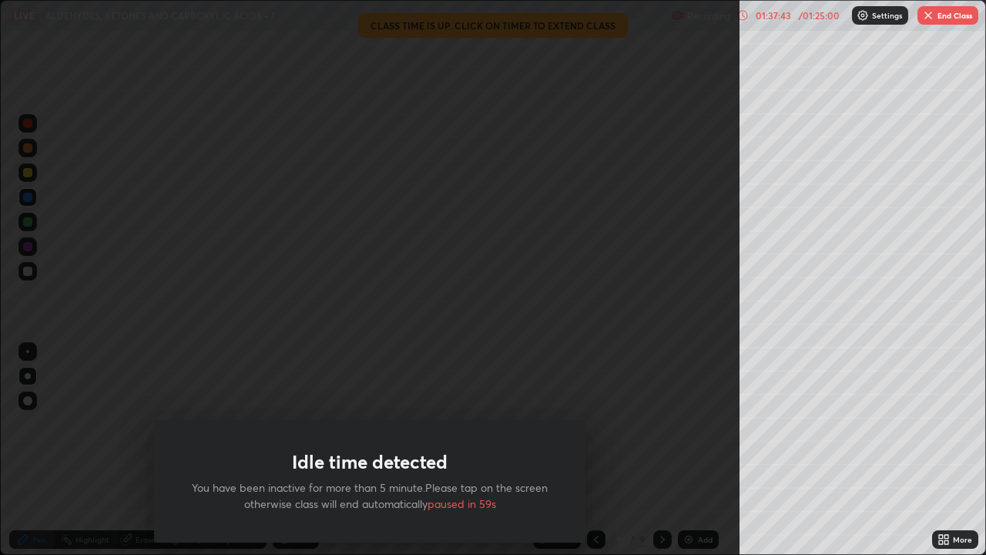
click at [614, 457] on div "Idle time detected You have been inactive for more than 5 minute.Please tap on …" at bounding box center [370, 277] width 740 height 555
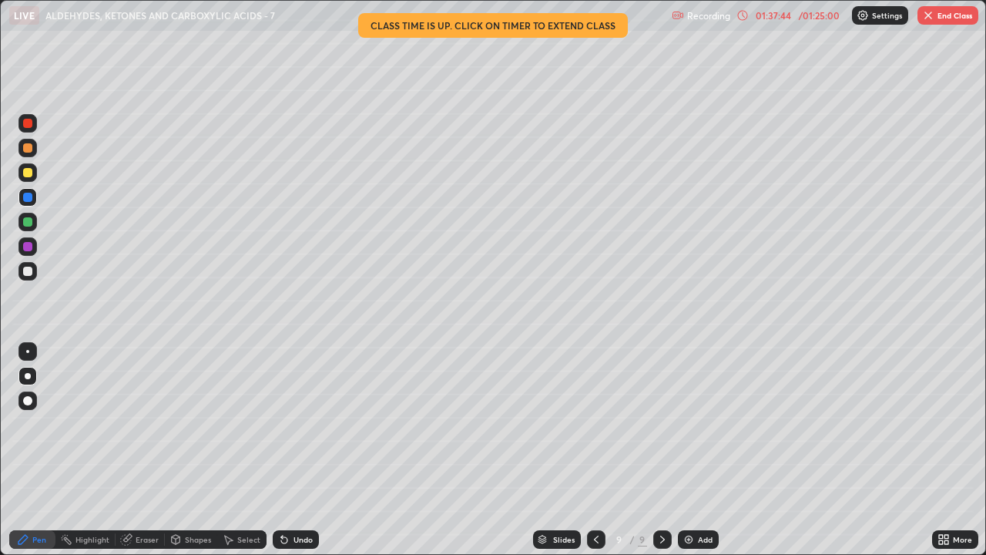
click at [948, 13] on button "End Class" at bounding box center [948, 15] width 61 height 18
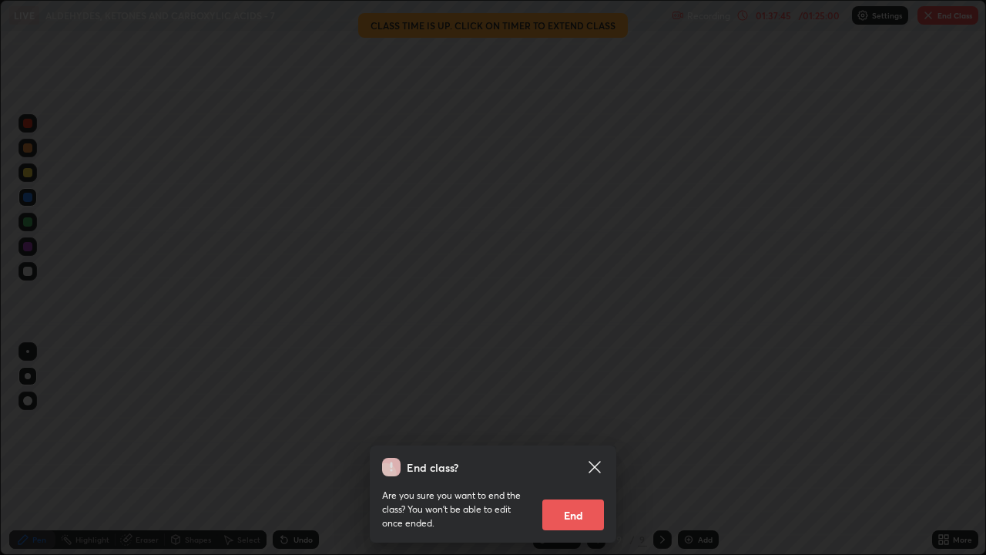
click at [574, 457] on button "End" at bounding box center [573, 514] width 62 height 31
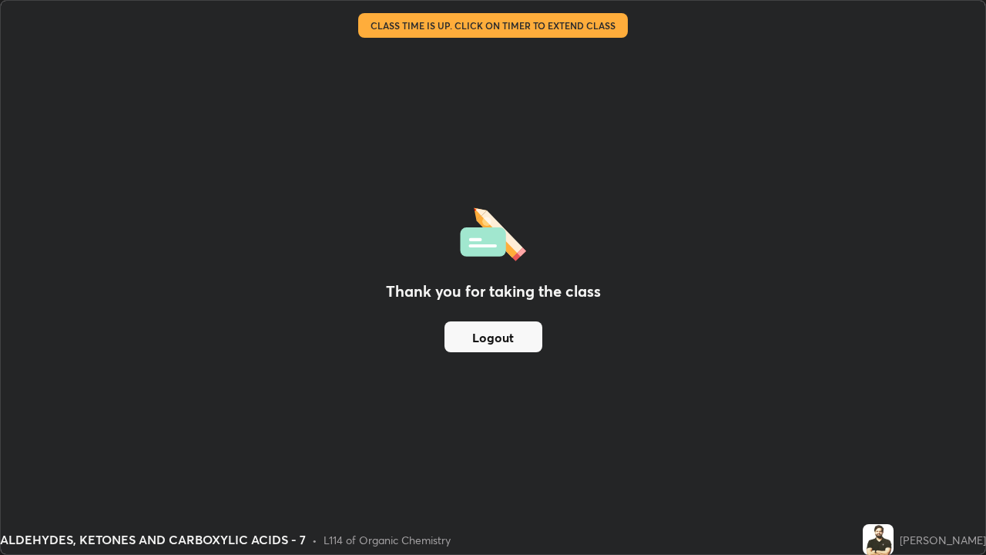
click at [517, 337] on button "Logout" at bounding box center [494, 336] width 98 height 31
click at [512, 335] on button "Logout" at bounding box center [494, 336] width 98 height 31
click at [516, 337] on button "Logout" at bounding box center [494, 336] width 98 height 31
click at [523, 338] on button "Logout" at bounding box center [494, 336] width 98 height 31
click at [532, 335] on button "Logout" at bounding box center [494, 336] width 98 height 31
